Goal: Transaction & Acquisition: Download file/media

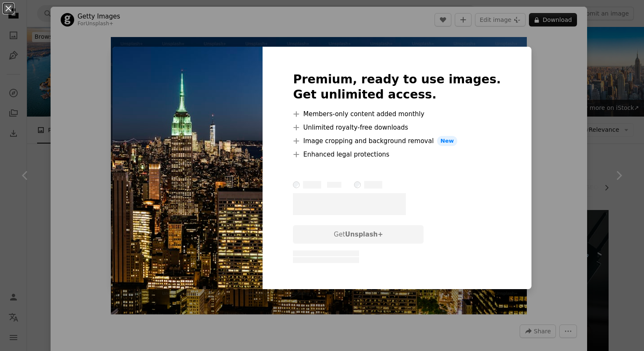
scroll to position [1242, 0]
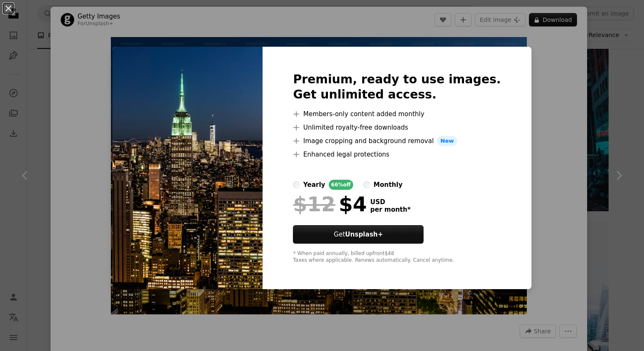
click at [519, 213] on div "An X shape Premium, ready to use images. Get unlimited access. A plus sign Memb…" at bounding box center [322, 175] width 644 height 351
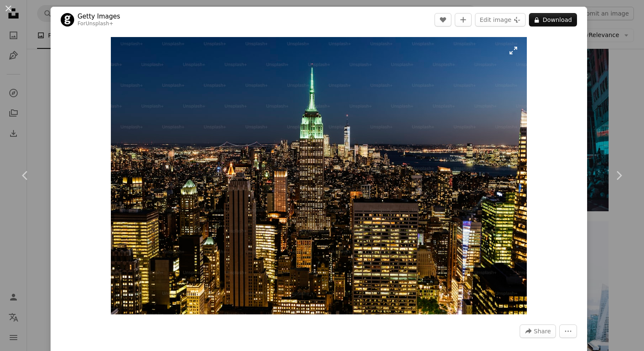
click at [459, 119] on img "Zoom in on this image" at bounding box center [319, 176] width 416 height 278
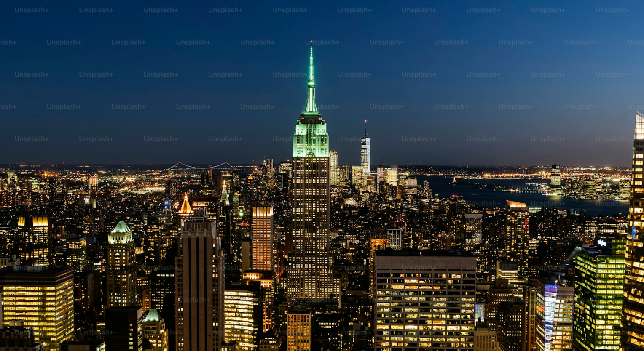
scroll to position [35, 0]
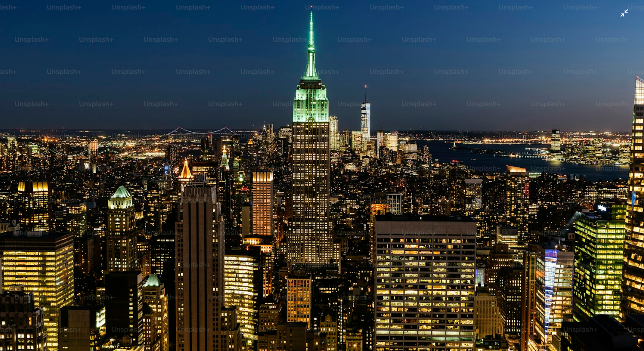
click at [617, 15] on img "Zoom out on this image" at bounding box center [322, 180] width 644 height 430
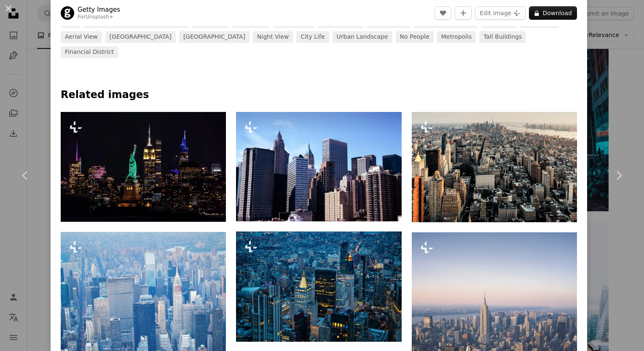
scroll to position [364, 0]
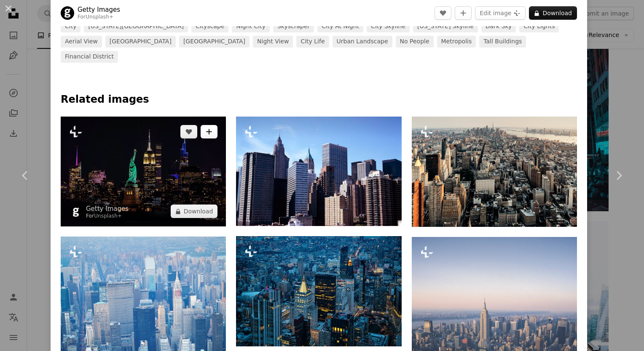
click at [208, 128] on icon "A plus sign" at bounding box center [209, 131] width 7 height 7
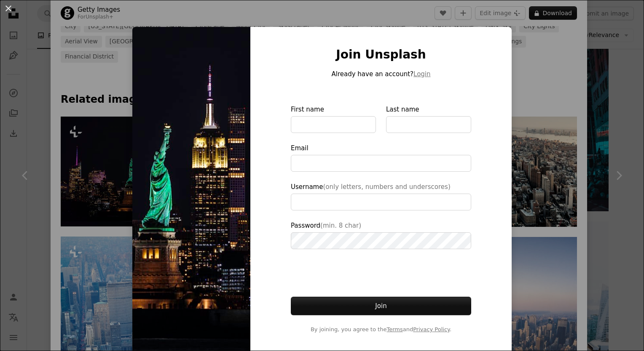
click at [526, 131] on div "An X shape Join Unsplash Already have an account? Login First name Last name Em…" at bounding box center [322, 175] width 644 height 351
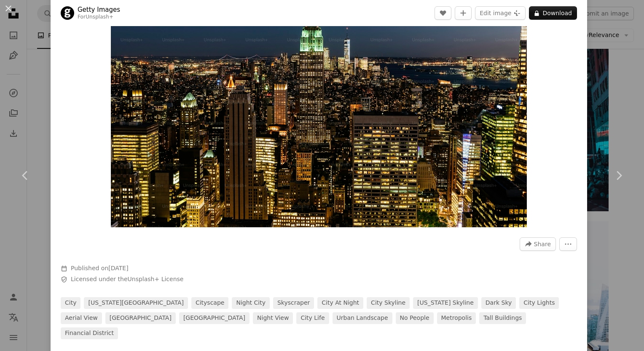
scroll to position [42, 0]
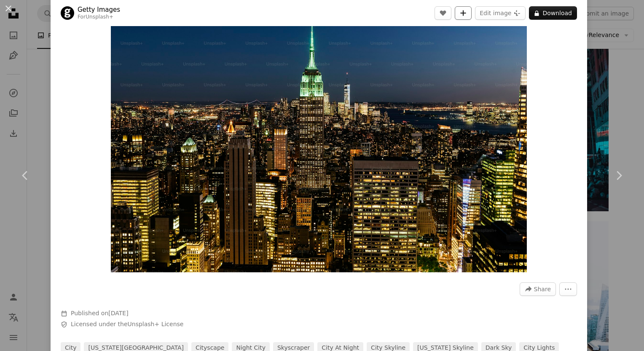
click at [458, 12] on button "A plus sign" at bounding box center [462, 12] width 17 height 13
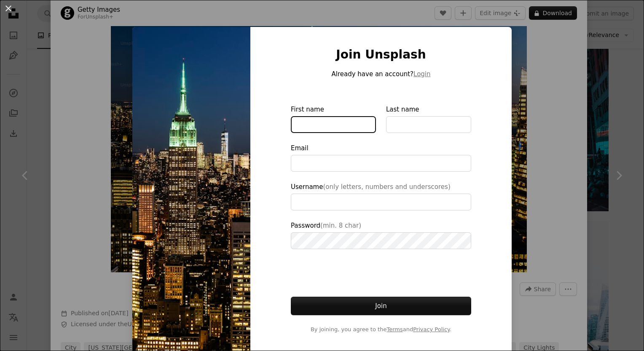
click at [324, 122] on input "First name" at bounding box center [333, 124] width 85 height 17
type input "***"
type input "**********"
type input "*****"
click at [525, 196] on div "An X shape Join Unsplash Already have an account? Login First name ***** Last n…" at bounding box center [322, 175] width 644 height 351
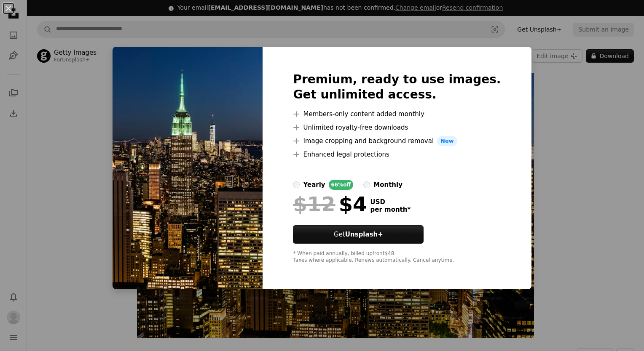
click at [578, 138] on div "An X shape Premium, ready to use images. Get unlimited access. A plus sign Memb…" at bounding box center [322, 175] width 644 height 351
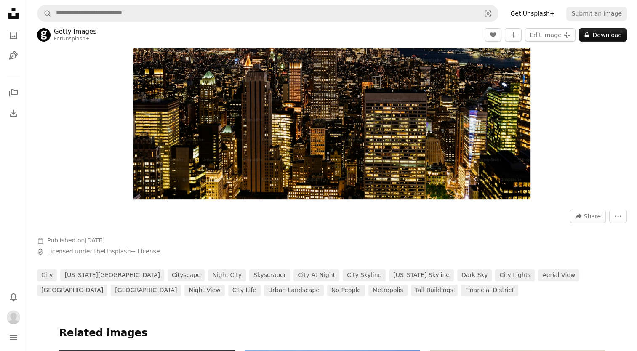
scroll to position [150, 0]
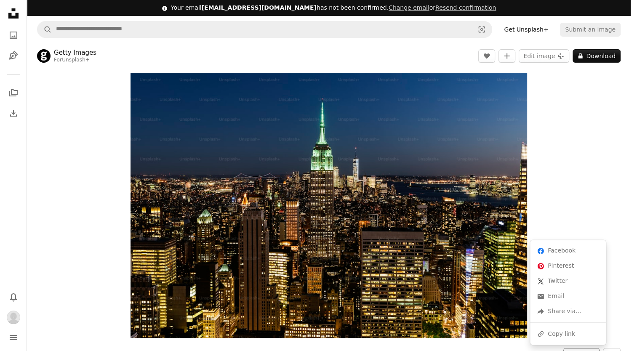
click at [595, 349] on span "Share" at bounding box center [586, 355] width 17 height 13
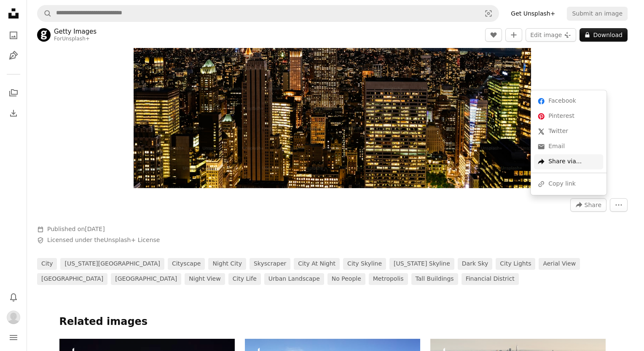
click at [568, 161] on div "A forward-right arrow Share via..." at bounding box center [568, 161] width 69 height 15
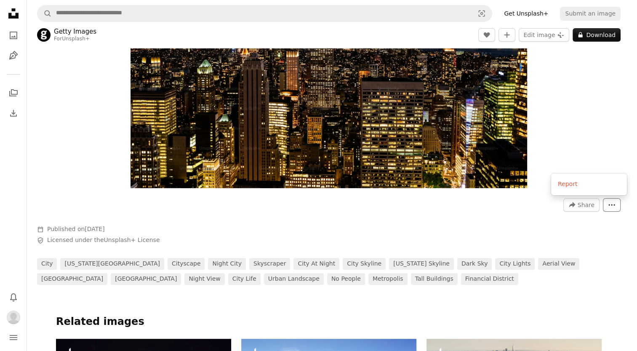
click at [616, 207] on icon "More Actions" at bounding box center [612, 205] width 8 height 8
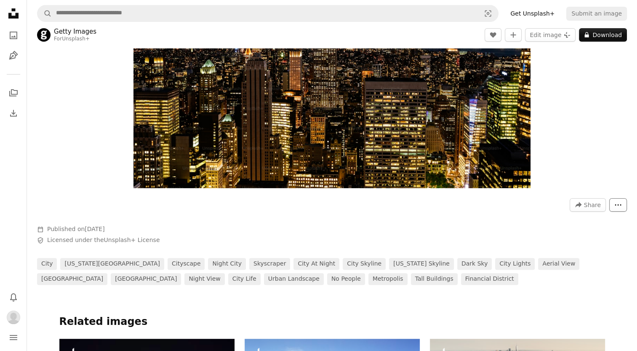
click at [615, 207] on icon "More Actions" at bounding box center [618, 205] width 8 height 8
click at [219, 351] on icon "A plus sign" at bounding box center [217, 354] width 7 height 7
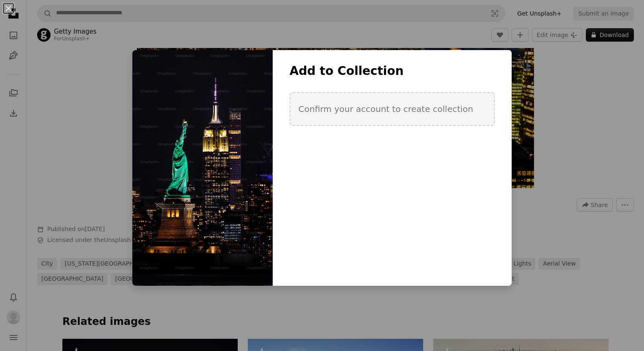
click at [521, 81] on div "An X shape Add to Collection Confirm your account to create collection Create n…" at bounding box center [322, 175] width 644 height 351
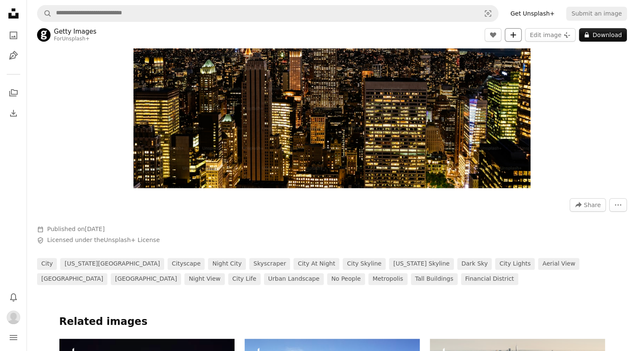
click at [517, 36] on icon "A plus sign" at bounding box center [513, 35] width 7 height 7
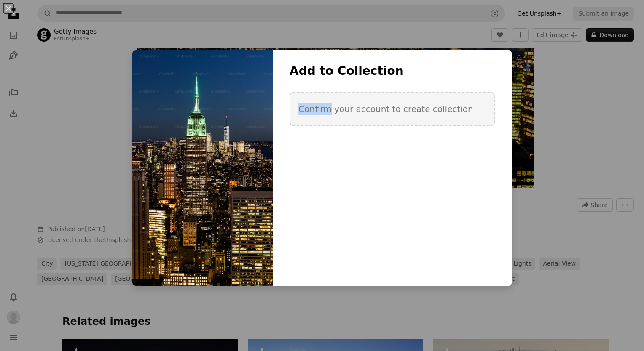
click at [395, 69] on div "Add to Collection Confirm your account to create collection" at bounding box center [391, 106] width 239 height 84
drag, startPoint x: 395, startPoint y: 69, endPoint x: 529, endPoint y: 69, distance: 133.5
click at [529, 69] on div "An X shape Add to Collection Confirm your account to create collection Create n…" at bounding box center [322, 175] width 644 height 351
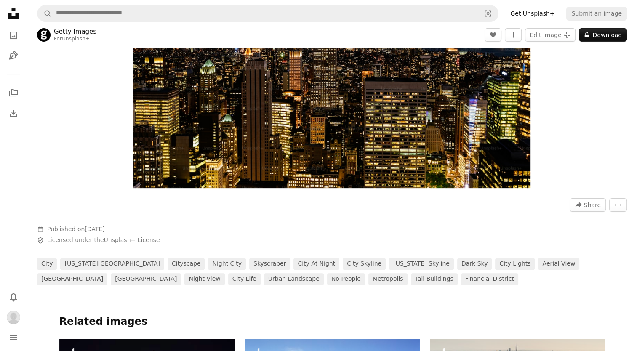
scroll to position [122, 0]
click at [15, 92] on icon "A stack of folders" at bounding box center [13, 93] width 10 height 10
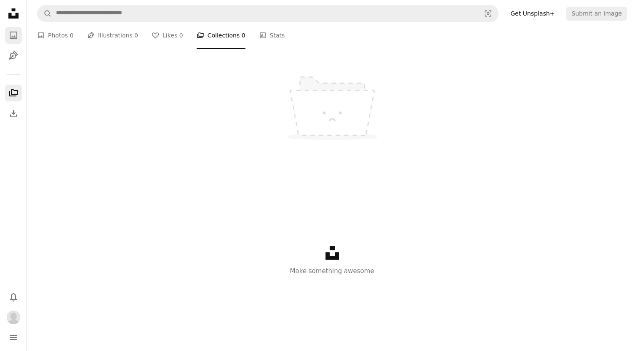
click at [12, 37] on icon "Photos" at bounding box center [14, 36] width 8 height 8
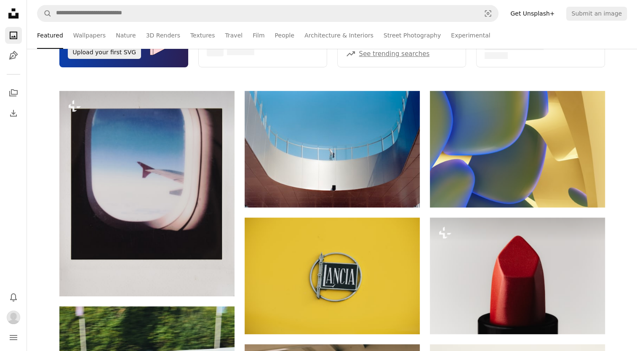
click at [16, 14] on icon at bounding box center [13, 13] width 10 height 10
click at [11, 9] on icon at bounding box center [13, 13] width 10 height 10
click at [12, 118] on icon "Download" at bounding box center [13, 113] width 10 height 10
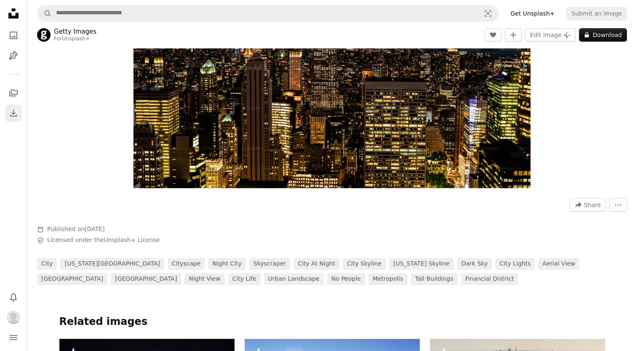
scroll to position [122, 0]
